Goal: Check status

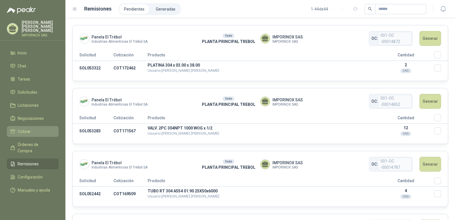
click at [24, 128] on span "Cotizar" at bounding box center [24, 131] width 13 height 6
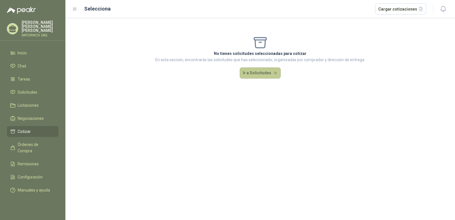
click at [262, 73] on button "Ir a Solicitudes" at bounding box center [260, 72] width 41 height 11
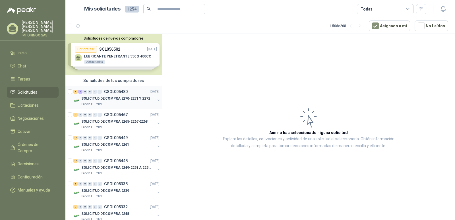
click at [110, 97] on p "SOLICITUD DE COMPRA 2270-2271 Y 2272" at bounding box center [115, 98] width 69 height 5
